Goal: Task Accomplishment & Management: Manage account settings

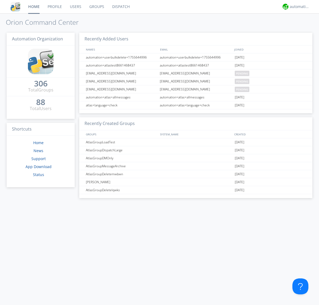
click at [75, 7] on link "Users" at bounding box center [75, 6] width 19 height 13
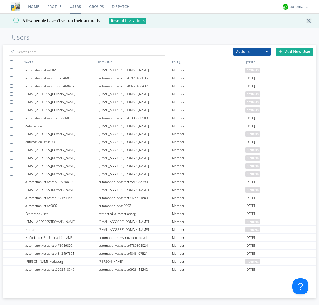
click at [294, 51] on div "Add New User" at bounding box center [294, 52] width 37 height 8
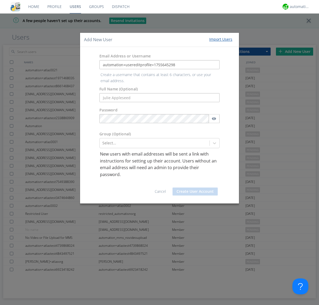
type input "automation+usereditprofile+1755645298"
click at [195, 187] on button "Create User Account" at bounding box center [194, 191] width 45 height 8
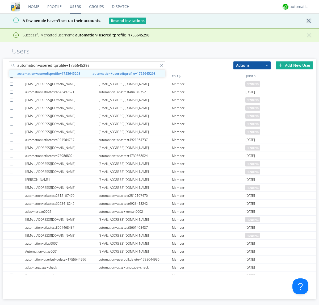
type input "automation+usereditprofile+1755645298"
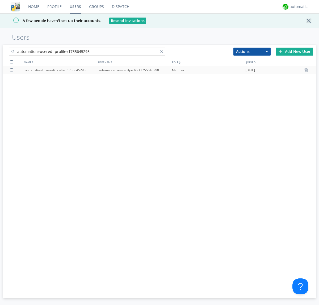
click at [135, 70] on div "automation+usereditprofile+1755645298" at bounding box center [134, 70] width 73 height 8
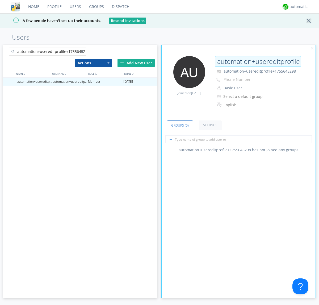
click at [258, 61] on input "automation+usereditprofile+1755645298" at bounding box center [258, 61] width 86 height 11
type input "editedautomation+usereditprofile+1755645298"
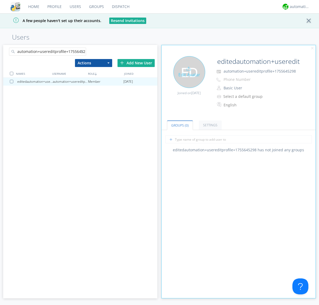
click at [189, 72] on div "Edit Avatar" at bounding box center [189, 72] width 32 height 32
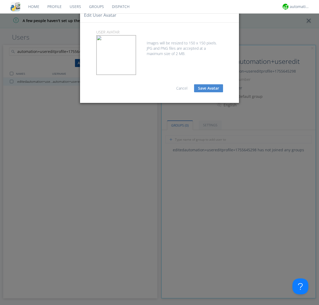
click at [208, 88] on button "Save Avatar" at bounding box center [208, 88] width 29 height 8
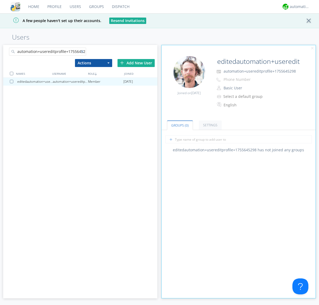
click at [83, 52] on div at bounding box center [83, 52] width 5 height 5
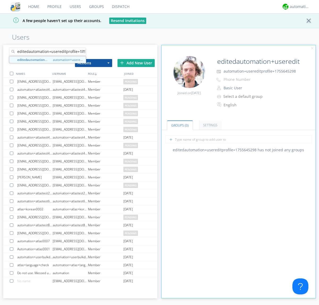
scroll to position [0, 14]
type input "editedautomation+usereditprofile+1755645298"
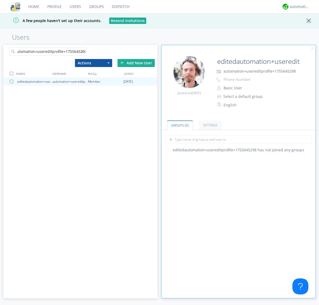
click at [11, 73] on div at bounding box center [11, 73] width 3 height 3
click at [93, 63] on button "Actions" at bounding box center [93, 63] width 37 height 8
click at [0, 0] on link "Delete User" at bounding box center [0, 0] width 0 height 0
